Goal: Task Accomplishment & Management: Use online tool/utility

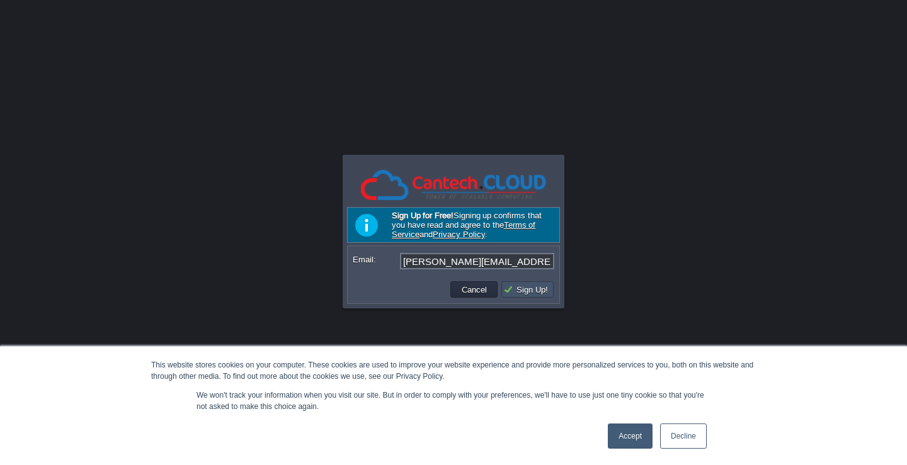
click at [527, 293] on button "Sign Up!" at bounding box center [527, 289] width 48 height 11
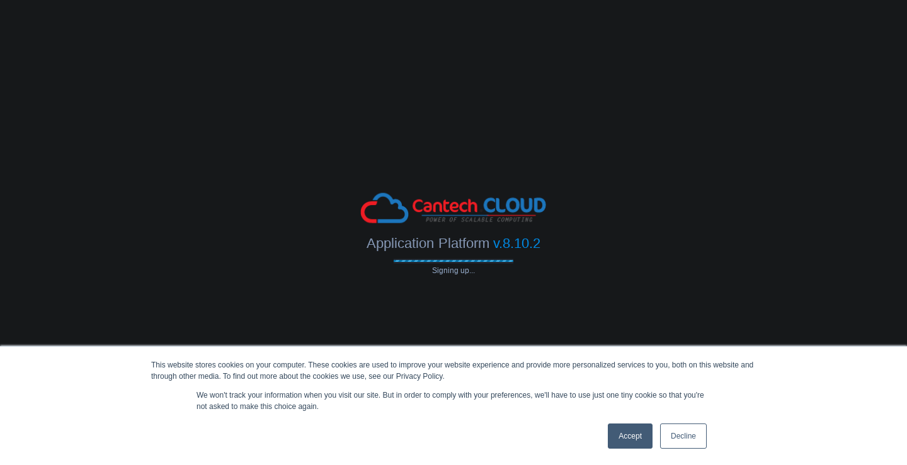
click at [640, 438] on link "Accept" at bounding box center [630, 436] width 45 height 25
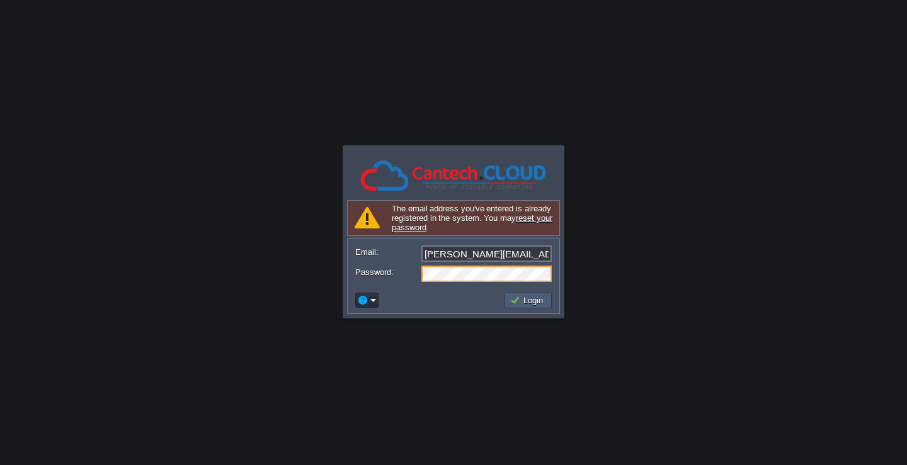
click at [529, 294] on td "Login" at bounding box center [527, 300] width 47 height 16
click at [447, 222] on link "reset your password" at bounding box center [443, 218] width 73 height 9
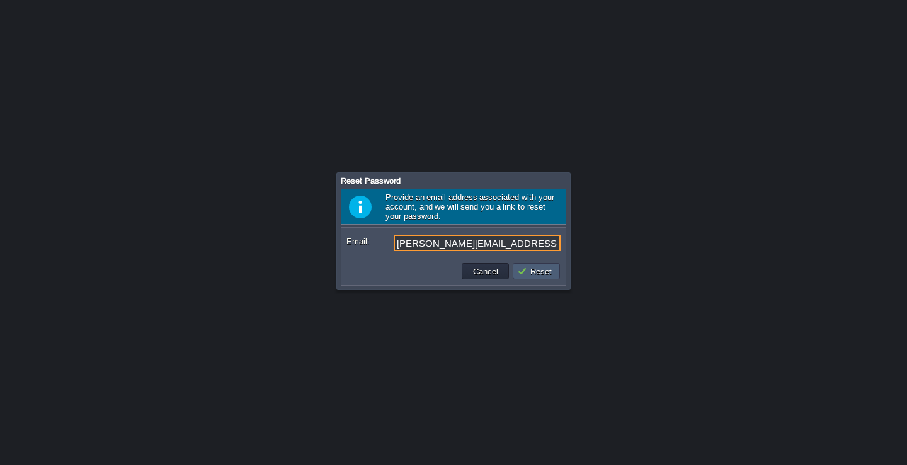
click at [532, 276] on button "Reset" at bounding box center [536, 271] width 38 height 11
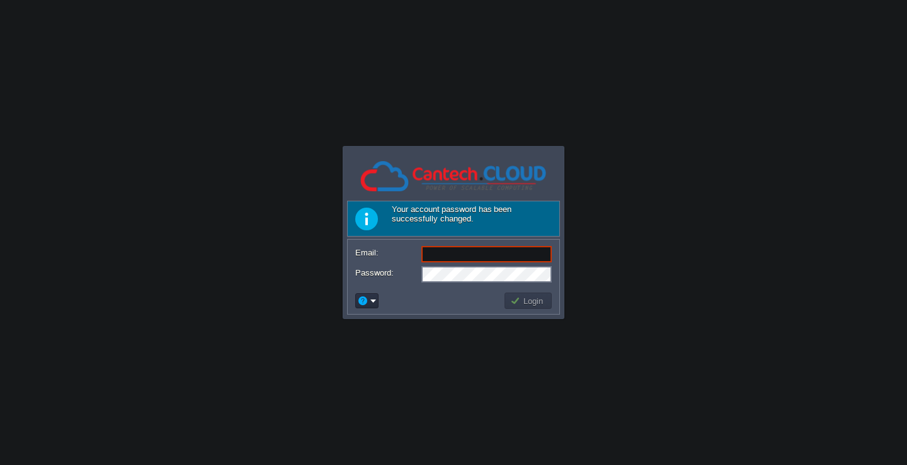
click at [462, 254] on input "Email:" at bounding box center [486, 254] width 130 height 16
type input "[PERSON_NAME][EMAIL_ADDRESS][DOMAIN_NAME]"
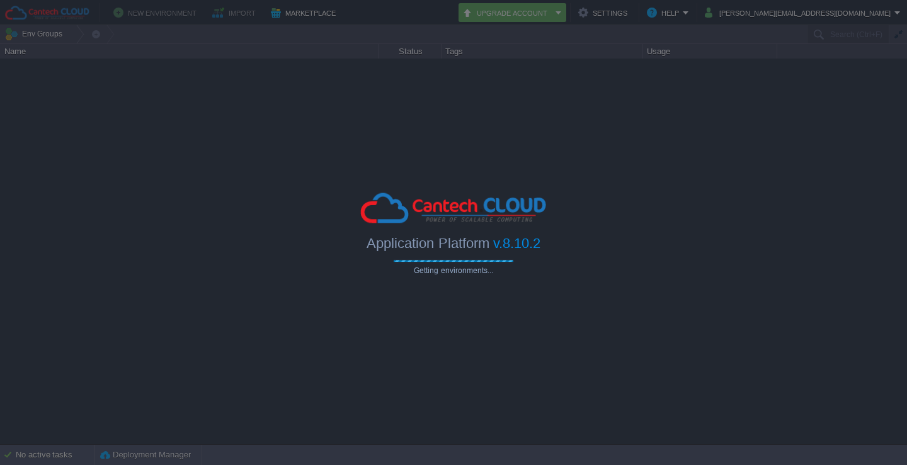
type input "Search (Ctrl+F)"
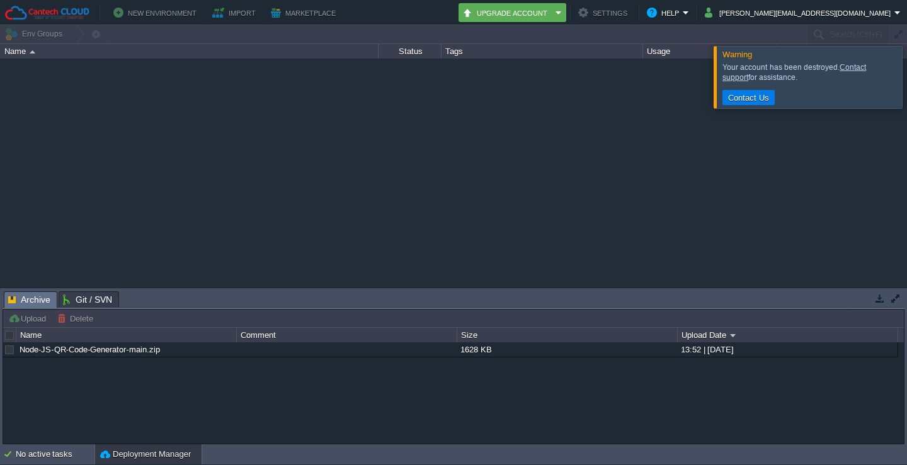
click at [25, 54] on div "Name" at bounding box center [189, 51] width 377 height 14
click at [26, 35] on div at bounding box center [453, 34] width 907 height 18
click at [906, 77] on div at bounding box center [922, 77] width 0 height 62
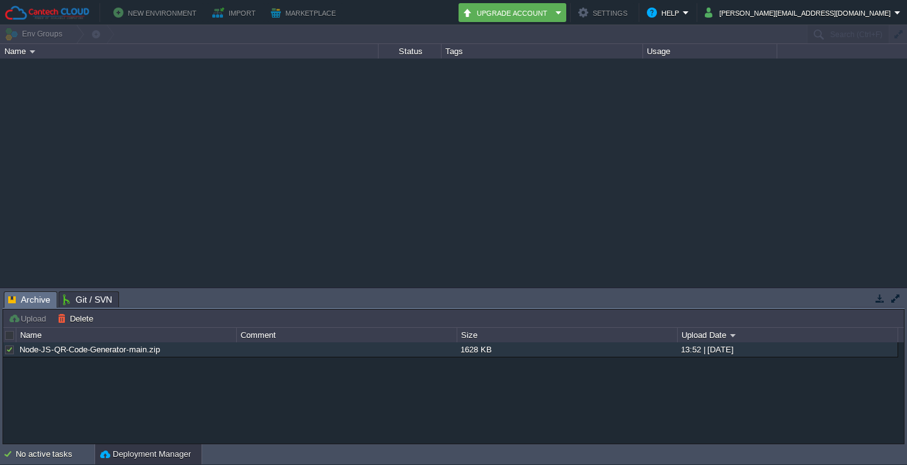
click at [9, 351] on div at bounding box center [9, 350] width 11 height 11
click at [76, 316] on button "Delete" at bounding box center [77, 318] width 40 height 11
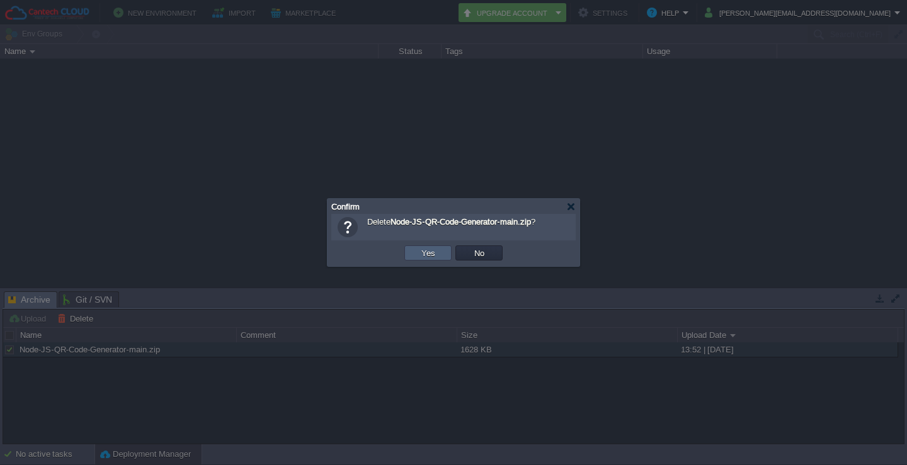
click at [443, 254] on td "Yes" at bounding box center [427, 253] width 47 height 15
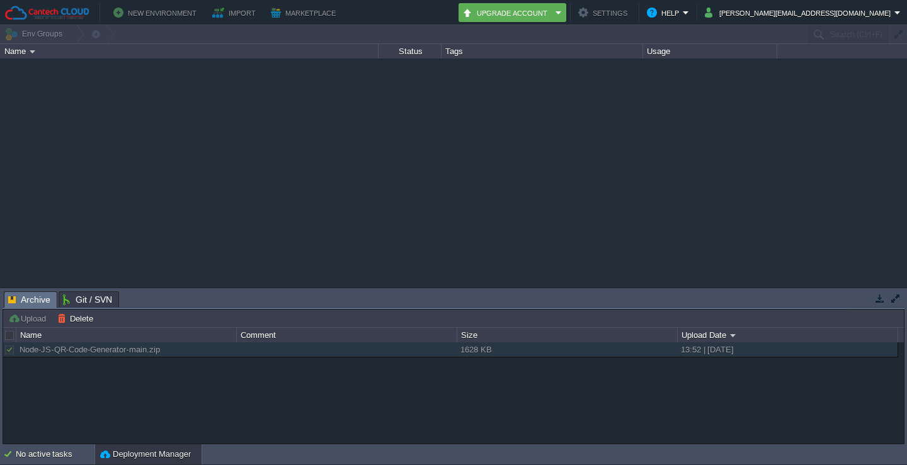
click at [13, 337] on div at bounding box center [9, 335] width 11 height 11
click at [875, 296] on button "button" at bounding box center [879, 298] width 11 height 11
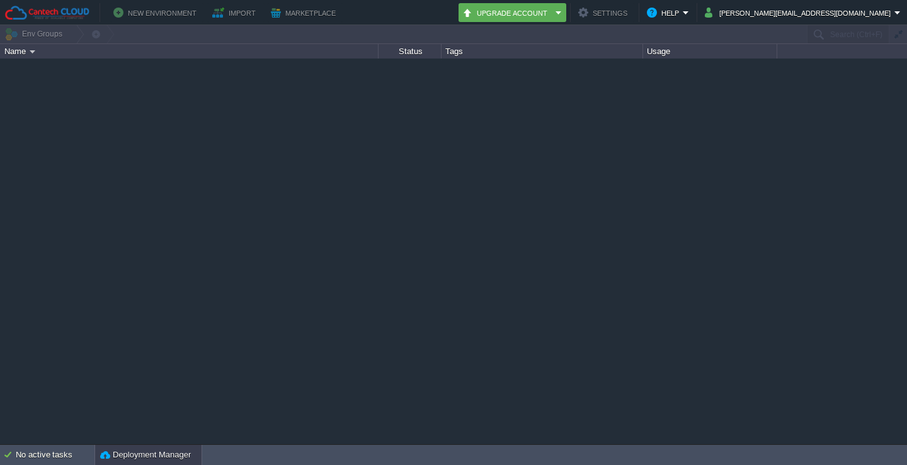
click at [130, 454] on button "Deployment Manager" at bounding box center [145, 455] width 91 height 13
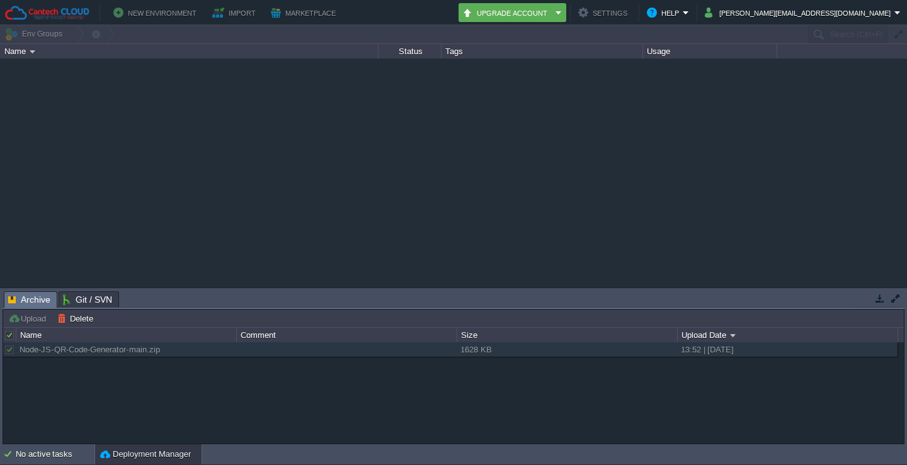
click at [130, 454] on button "Deployment Manager" at bounding box center [145, 454] width 91 height 13
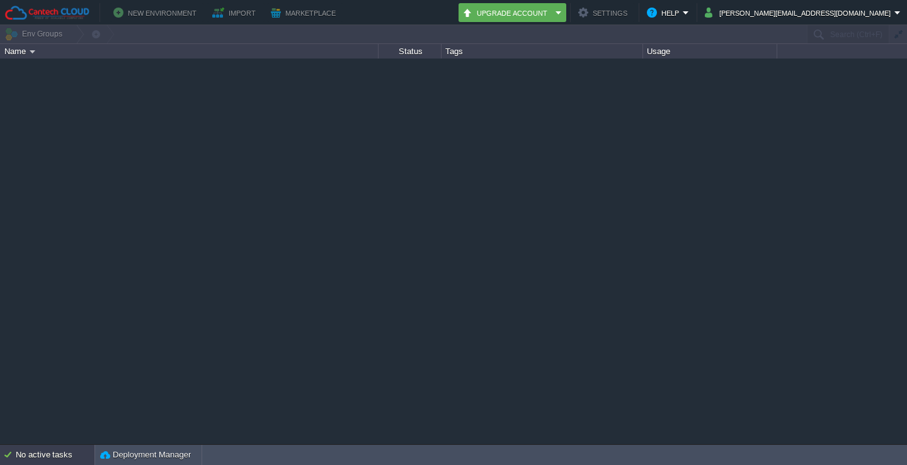
click at [49, 452] on div "No active tasks" at bounding box center [55, 455] width 79 height 20
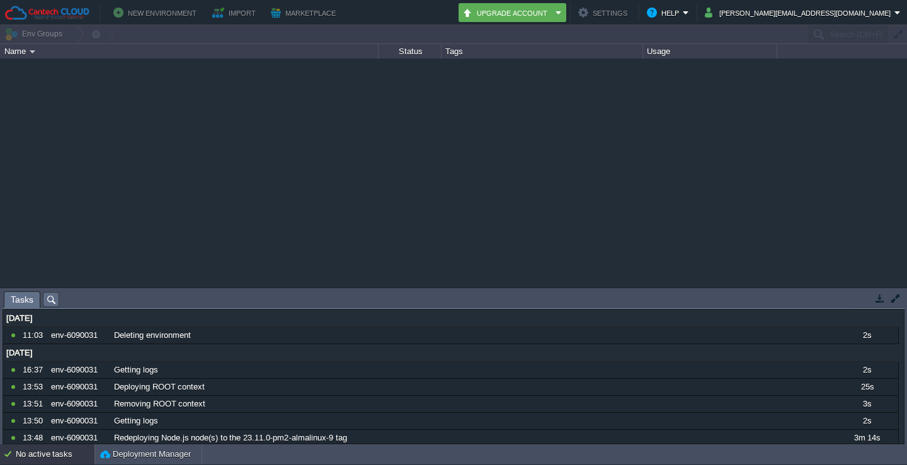
click at [48, 452] on div "No active tasks" at bounding box center [55, 455] width 79 height 20
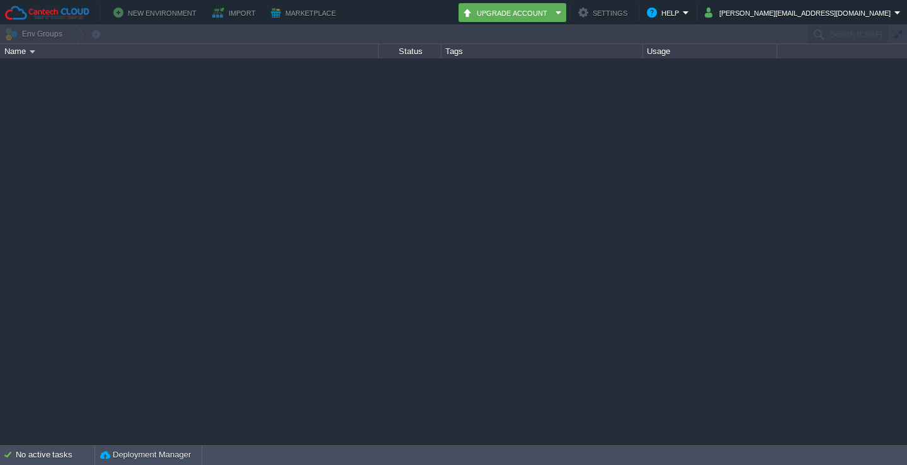
click at [163, 18] on button "New Environment" at bounding box center [156, 12] width 87 height 15
click at [164, 18] on button "New Environment" at bounding box center [156, 12] width 87 height 15
click at [161, 13] on button "New Environment" at bounding box center [156, 12] width 87 height 15
click at [15, 24] on div "New Environment Import Marketplace Bonus ₹0.00 Upgrade Account Settings Help [P…" at bounding box center [453, 12] width 907 height 25
click at [14, 57] on div "Name" at bounding box center [189, 51] width 377 height 14
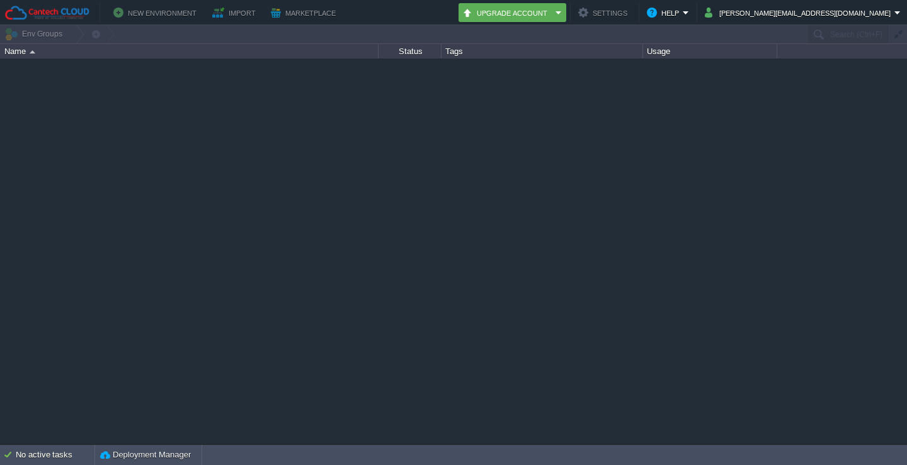
click at [23, 54] on div "Name" at bounding box center [189, 51] width 377 height 14
click at [40, 18] on img at bounding box center [47, 13] width 86 height 16
click at [631, 12] on button "Settings" at bounding box center [604, 12] width 53 height 15
click at [127, 10] on button "New Environment" at bounding box center [156, 12] width 87 height 15
click at [38, 14] on img at bounding box center [47, 13] width 86 height 16
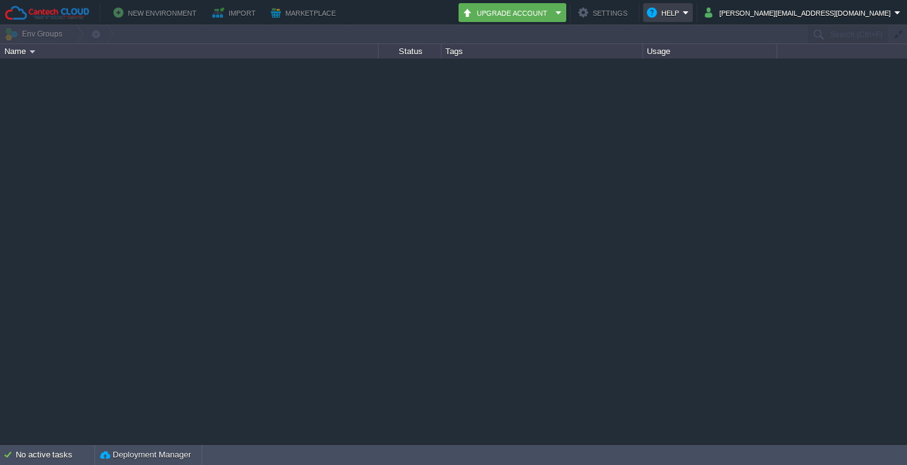
click at [689, 16] on em "Help" at bounding box center [668, 12] width 42 height 15
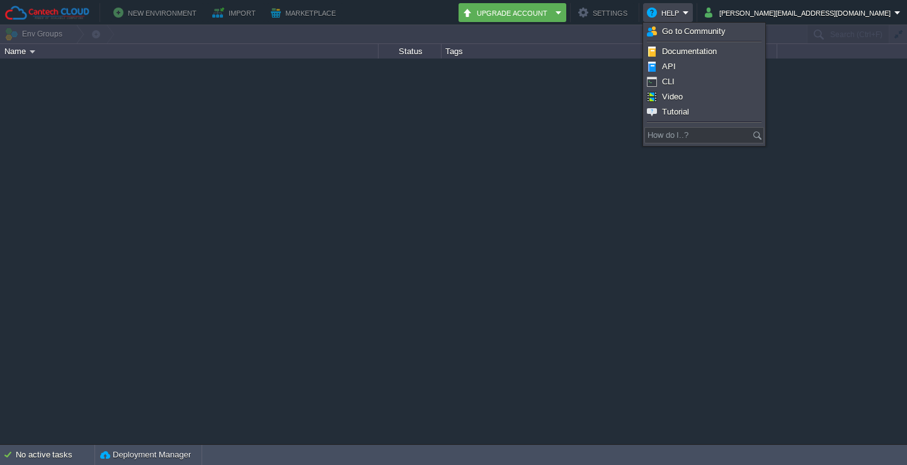
click at [239, 31] on div at bounding box center [453, 34] width 907 height 18
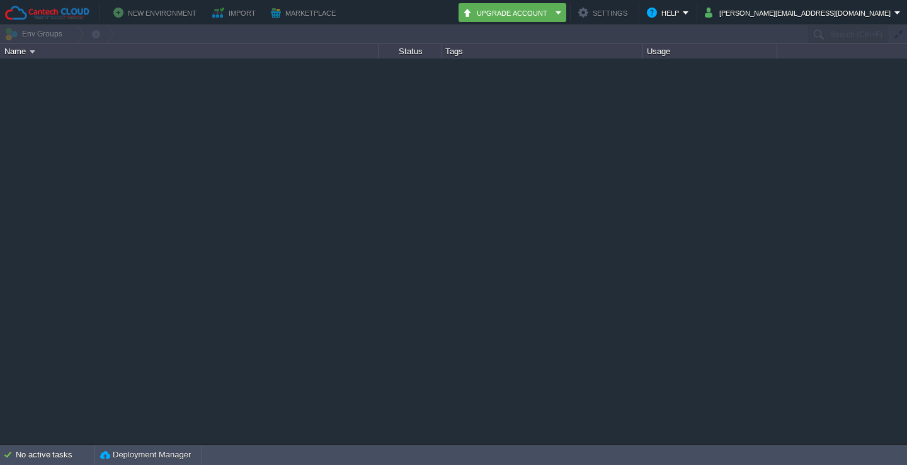
click at [234, 18] on button "Import" at bounding box center [235, 12] width 47 height 15
click at [137, 11] on button "New Environment" at bounding box center [156, 12] width 87 height 15
click at [58, 11] on img at bounding box center [47, 13] width 86 height 16
click at [683, 16] on button "Help" at bounding box center [665, 12] width 36 height 15
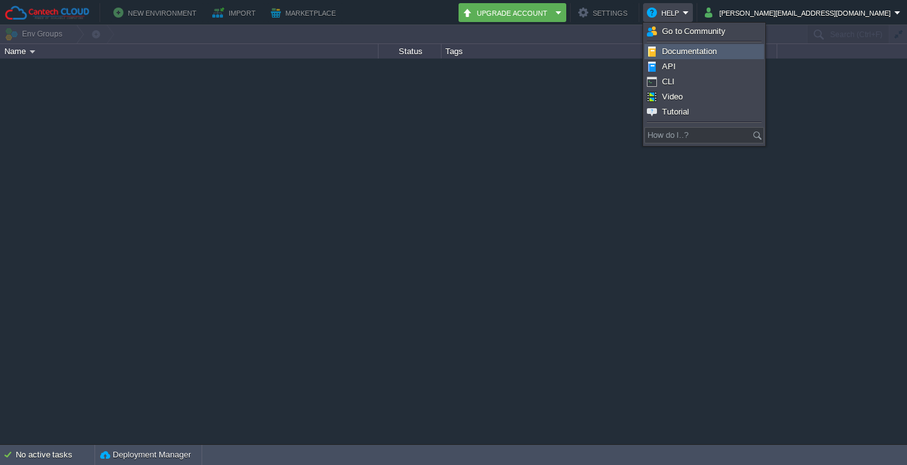
click at [700, 50] on span "Documentation" at bounding box center [689, 51] width 55 height 9
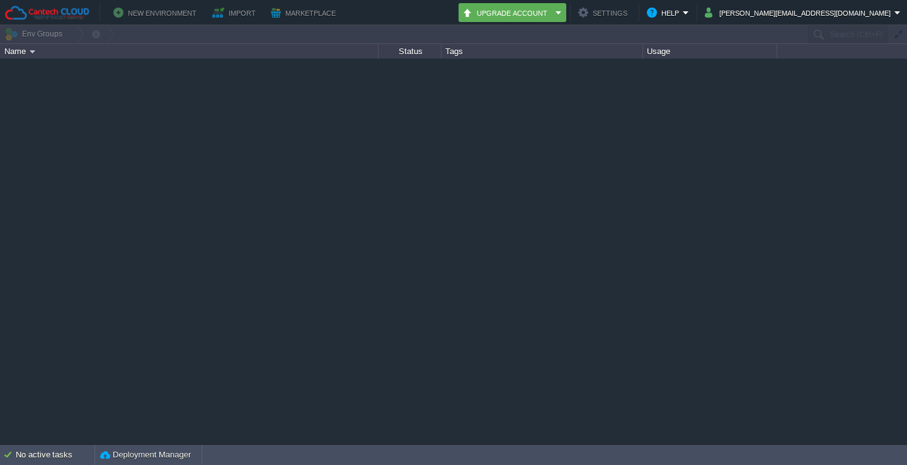
click at [132, 14] on button "New Environment" at bounding box center [156, 12] width 87 height 15
click at [562, 12] on em "Upgrade Account" at bounding box center [512, 12] width 100 height 15
click at [276, 11] on button "Marketplace" at bounding box center [305, 12] width 69 height 15
click at [212, 9] on button "Import" at bounding box center [235, 12] width 47 height 15
click at [161, 9] on button "New Environment" at bounding box center [156, 12] width 87 height 15
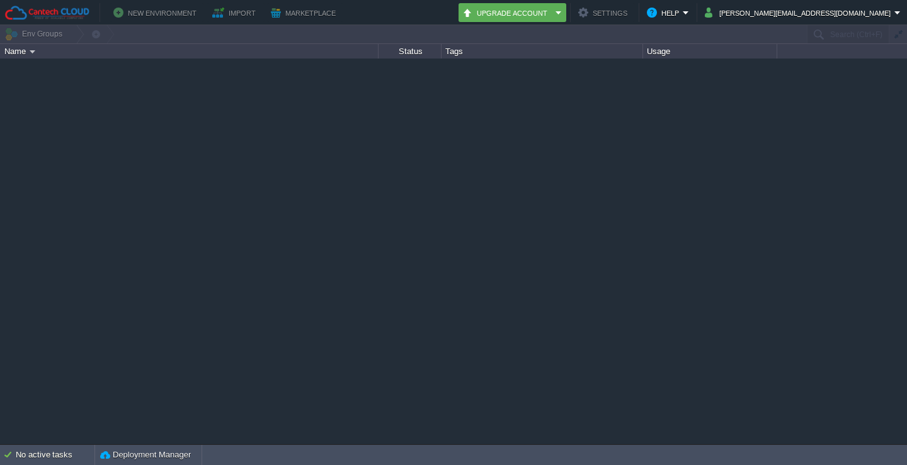
click at [102, 14] on td at bounding box center [99, 12] width 18 height 19
click at [59, 6] on img at bounding box center [47, 13] width 86 height 16
click at [28, 57] on div "Name" at bounding box center [189, 51] width 377 height 14
click at [161, 455] on button "Deployment Manager" at bounding box center [145, 455] width 91 height 13
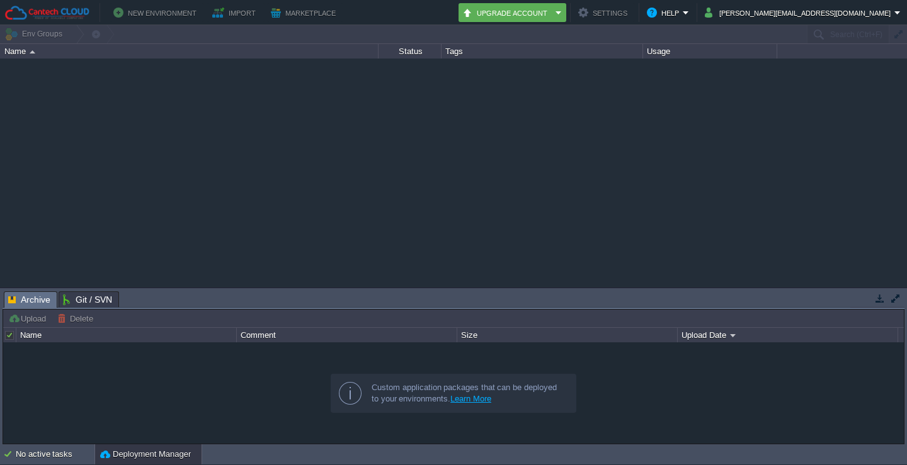
click at [83, 300] on span "Git / SVN" at bounding box center [87, 299] width 49 height 15
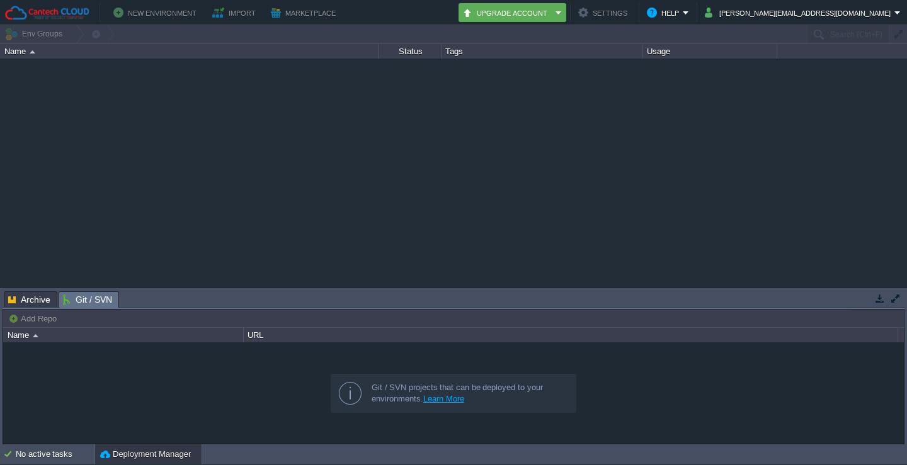
click at [45, 300] on span "Archive" at bounding box center [29, 299] width 42 height 15
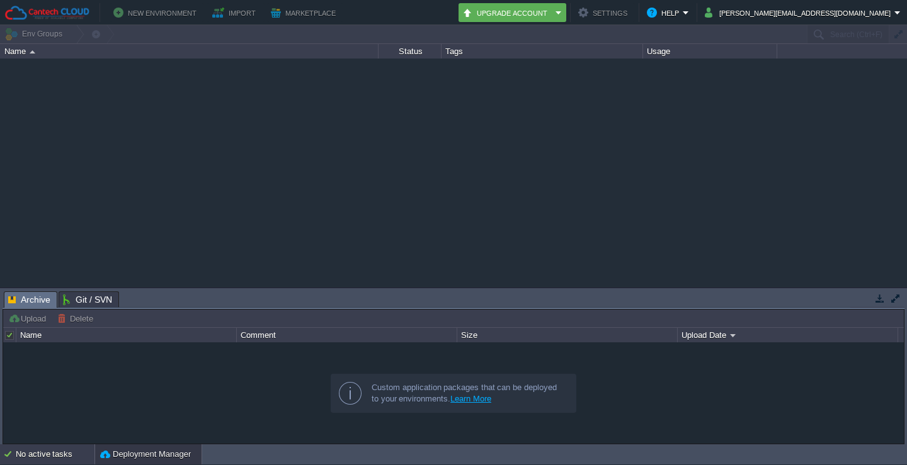
click at [42, 461] on div "No active tasks" at bounding box center [55, 455] width 79 height 20
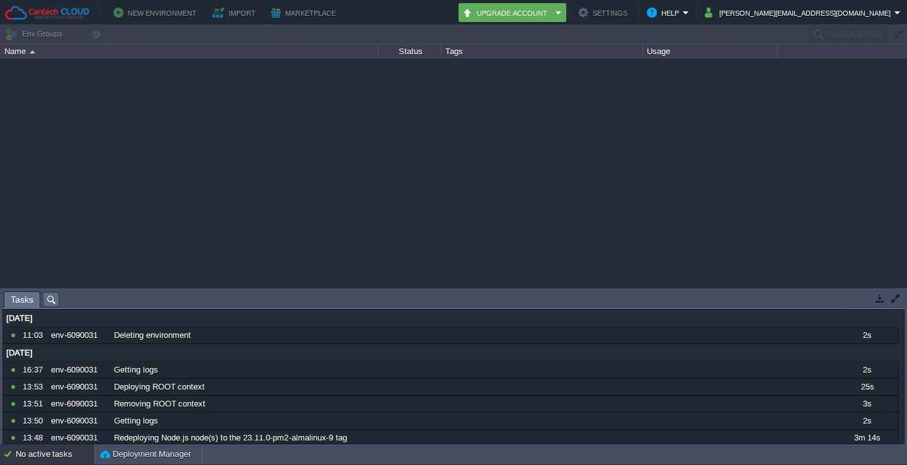
click at [879, 296] on button "button" at bounding box center [879, 298] width 11 height 11
